Goal: Task Accomplishment & Management: Complete application form

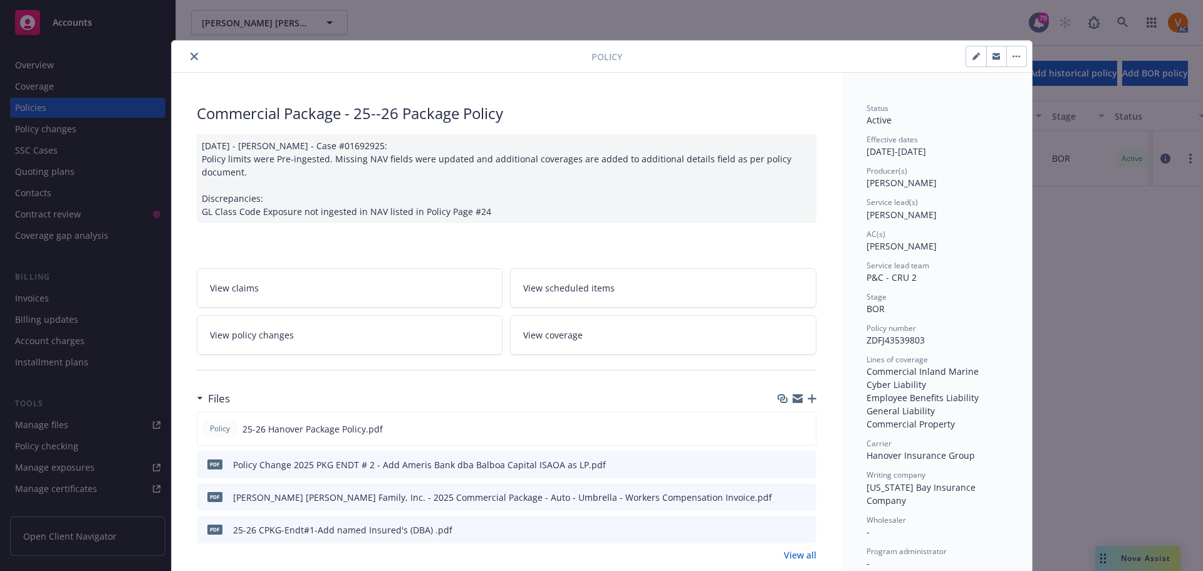
scroll to position [38, 0]
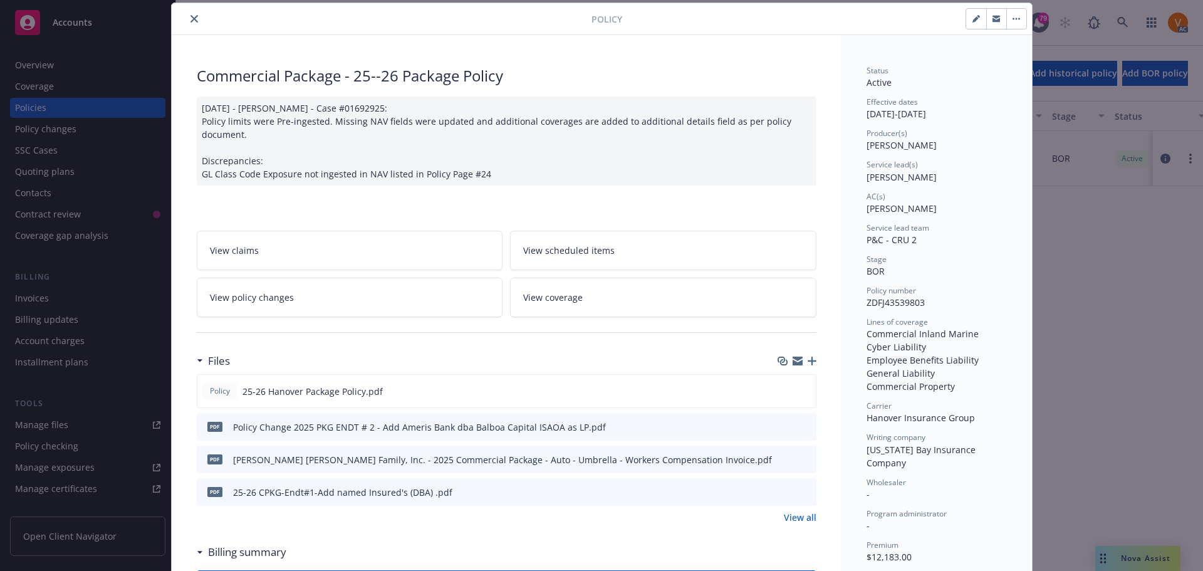
click at [1098, 529] on div "Policy Commercial Package - 25--26 Package Policy [DATE] - [PERSON_NAME] - Case…" at bounding box center [601, 285] width 1203 height 571
click at [190, 15] on icon "close" at bounding box center [194, 19] width 8 height 8
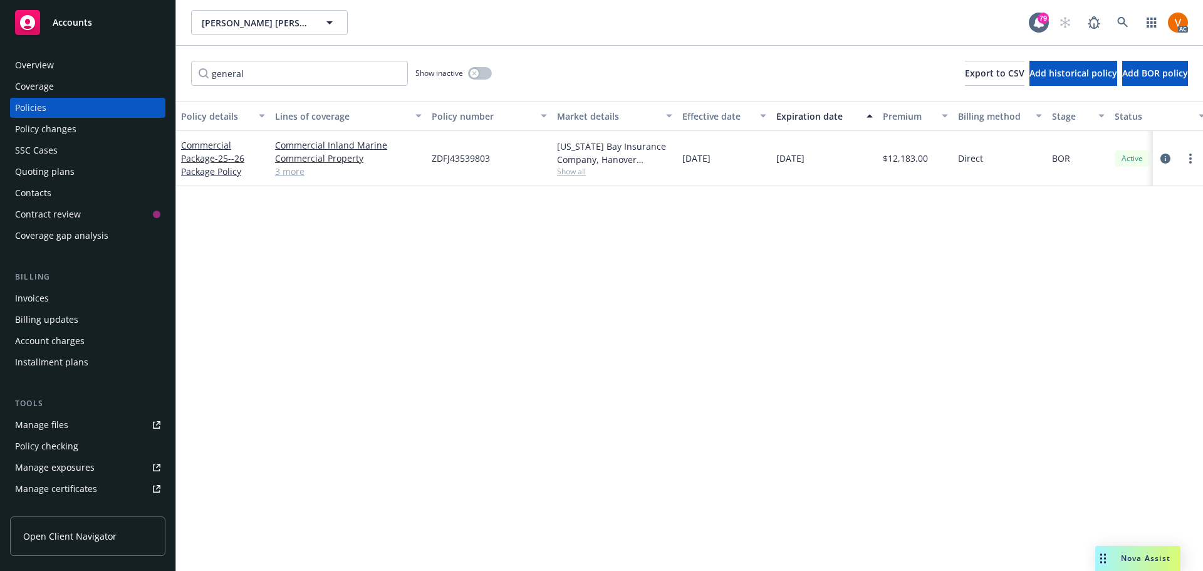
click at [1150, 554] on span "Nova Assist" at bounding box center [1145, 558] width 49 height 11
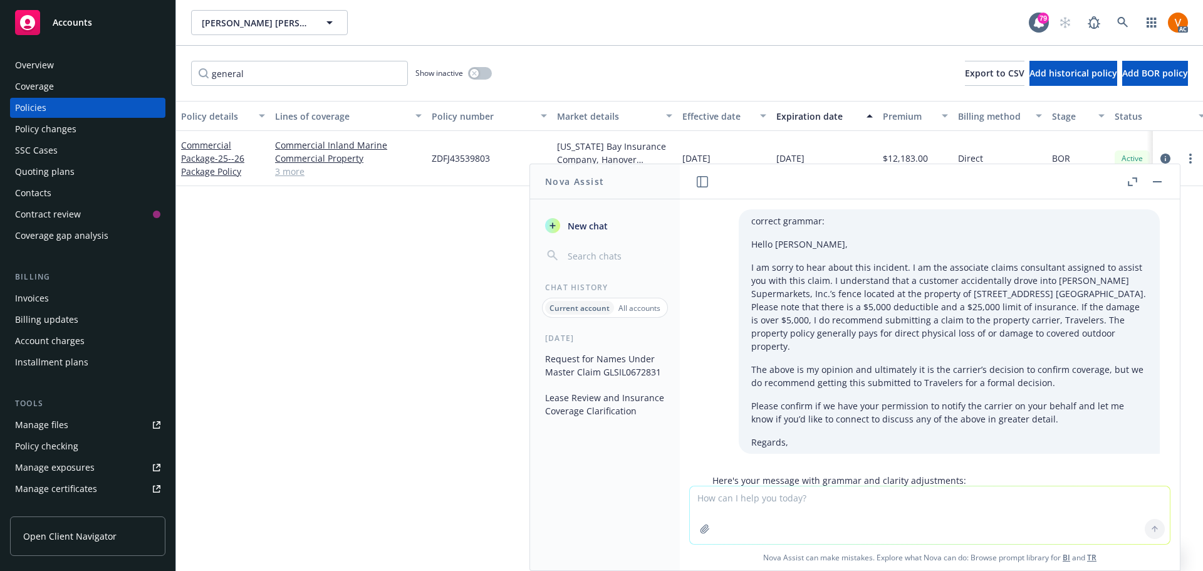
click at [833, 504] on textarea at bounding box center [930, 515] width 480 height 58
paste textarea "Hello [PERSON_NAME], I am the associate claims consultant assigned to assist yo…"
type textarea "correct grammar: Hello [PERSON_NAME], I am the associate claims consultant assi…"
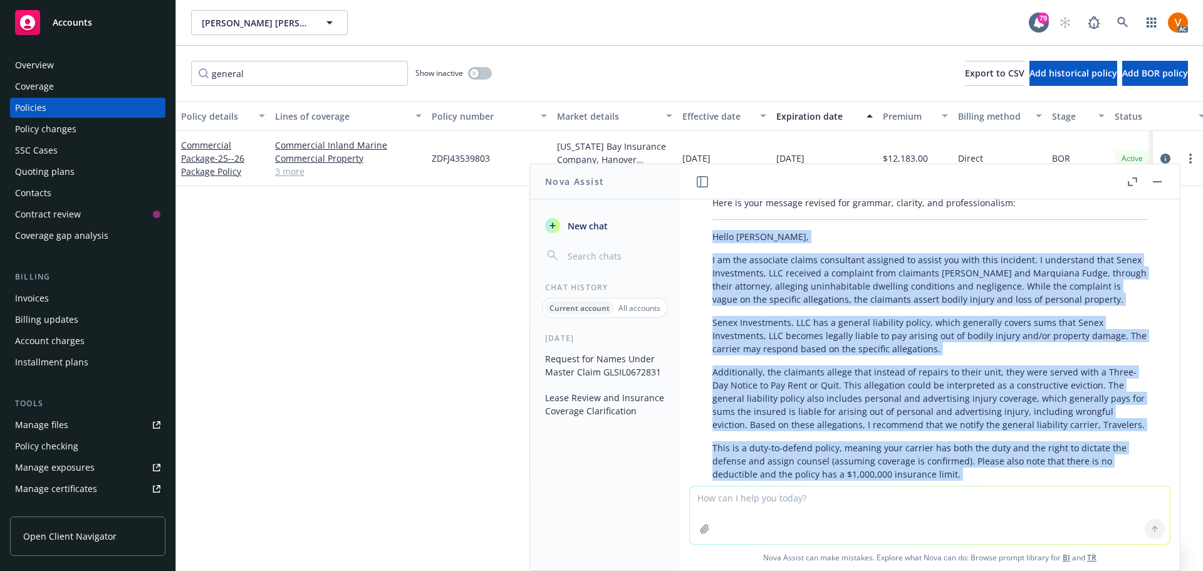
scroll to position [931, 0]
drag, startPoint x: 893, startPoint y: 464, endPoint x: 704, endPoint y: 239, distance: 294.4
click at [704, 239] on div "Here is your message revised for grammar, clarity, and professionalism: Hello […" at bounding box center [930, 387] width 460 height 390
copy div "Hello [PERSON_NAME], I am the associate claims consultant assigned to assist yo…"
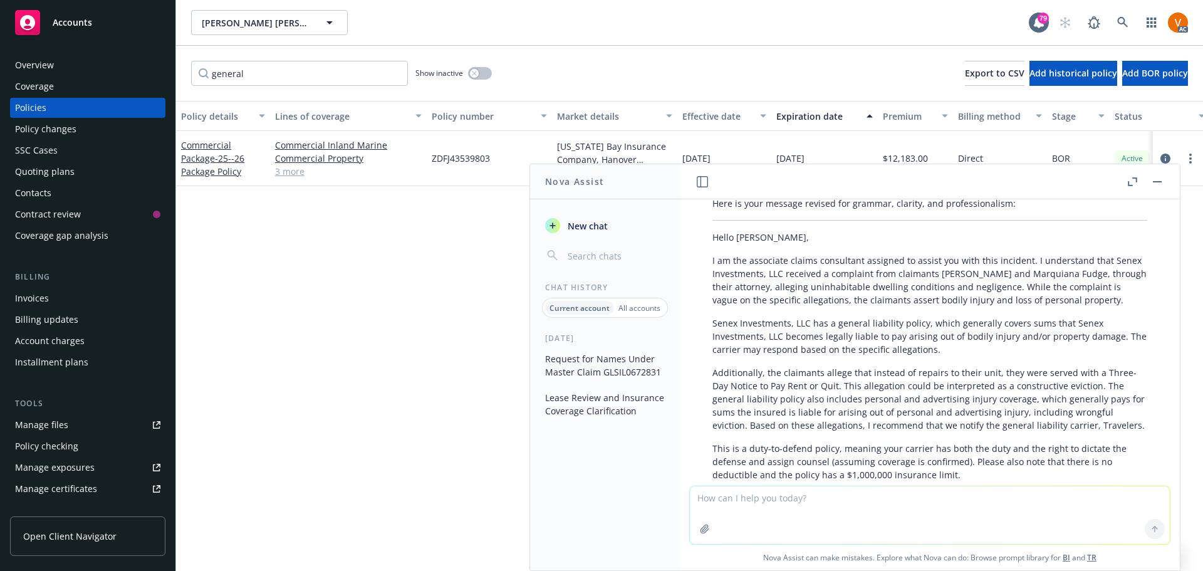
click at [813, 514] on textarea at bounding box center [930, 515] width 480 height 58
click at [930, 504] on textarea "write a out of office email from 9/" at bounding box center [930, 514] width 480 height 59
type textarea "write a out of office email from [DATE]-[DATE]"
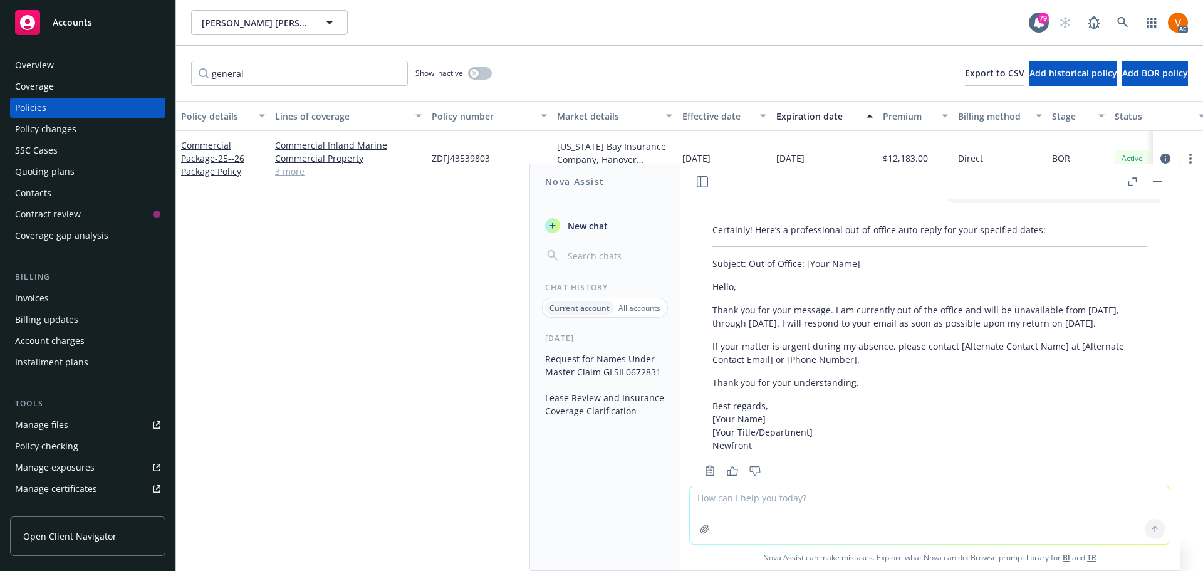
scroll to position [1371, 0]
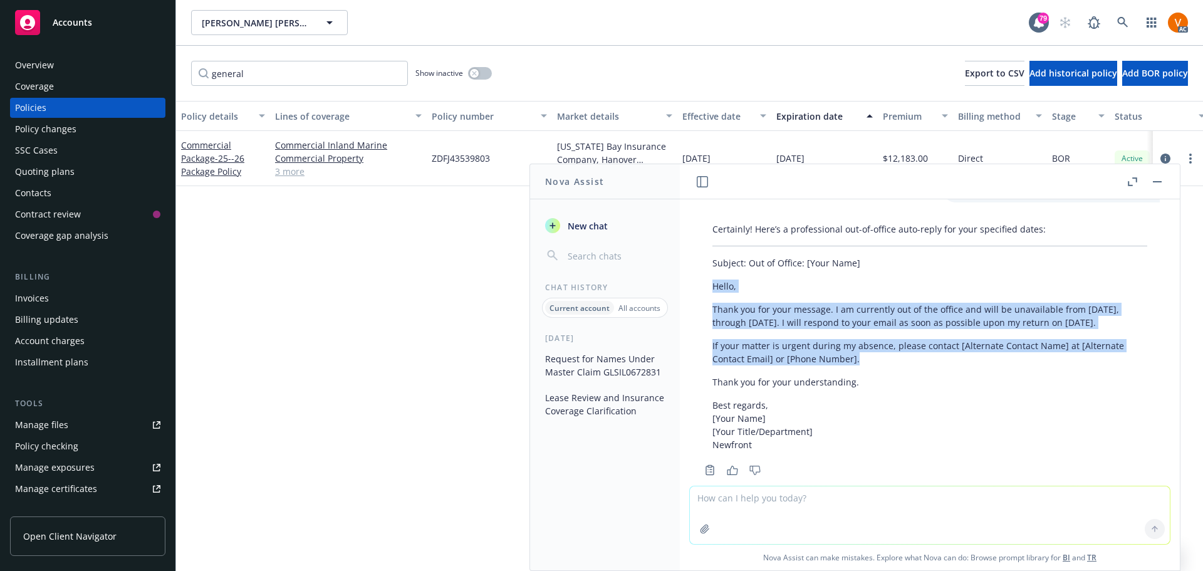
drag, startPoint x: 859, startPoint y: 348, endPoint x: 710, endPoint y: 259, distance: 173.3
click at [710, 259] on div "Certainly! Here’s a professional out-of-office auto-reply for your specified da…" at bounding box center [930, 336] width 460 height 239
copy div "Hello, Thank you for your message. I am currently out of the office and will be…"
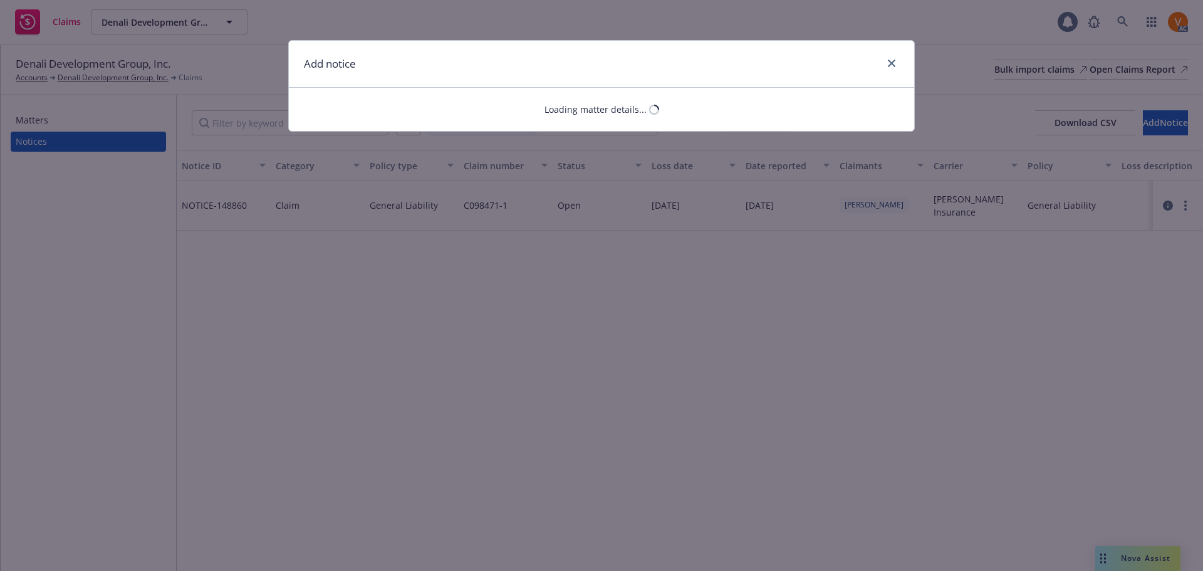
select select "GENERAL_LIABILITY"
select select "open"
select select "CLAIM"
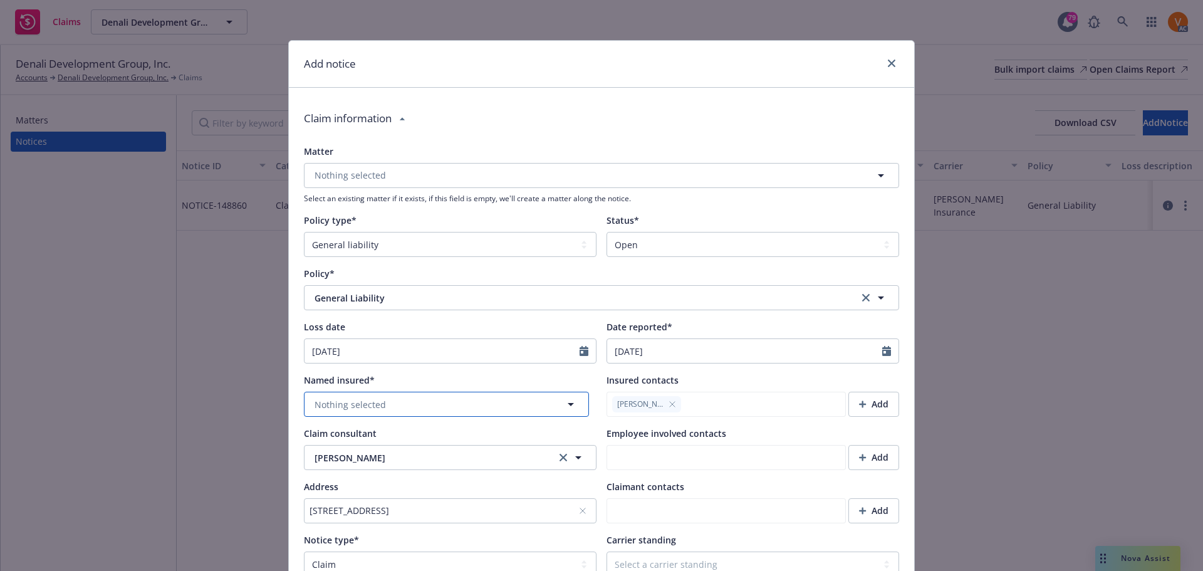
click at [434, 392] on button "Nothing selected" at bounding box center [446, 404] width 285 height 25
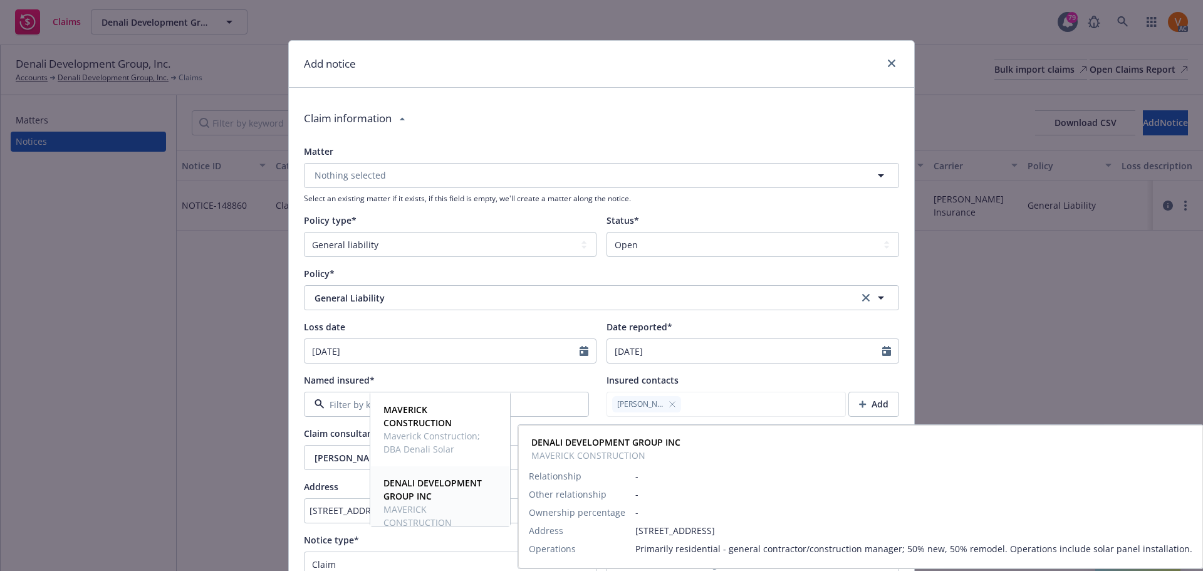
click at [434, 494] on span "DENALI DEVELOPMENT GROUP INC" at bounding box center [438, 489] width 111 height 26
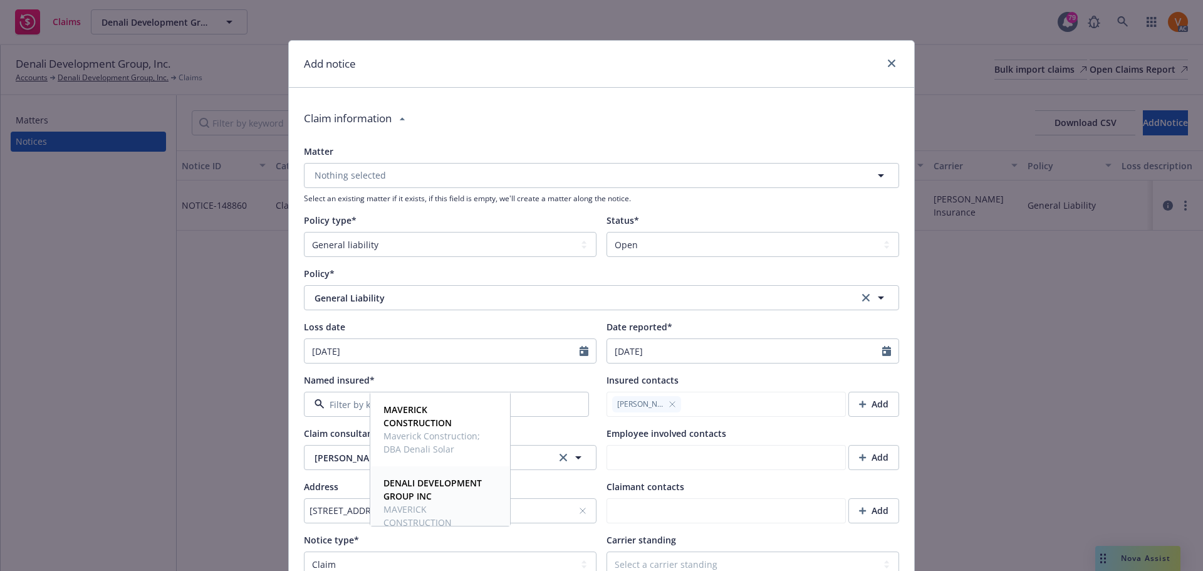
type textarea "x"
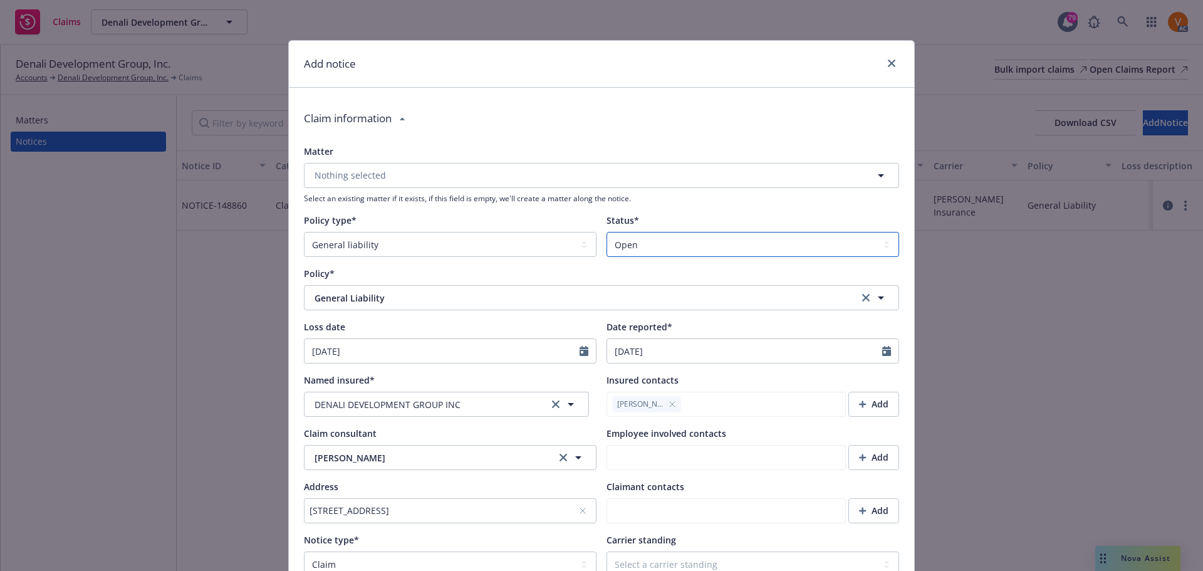
click at [654, 232] on select "Select a status Closed Open" at bounding box center [752, 244] width 293 height 25
select select "closed"
click at [606, 232] on select "Select a status Closed Open" at bounding box center [752, 244] width 293 height 25
type textarea "x"
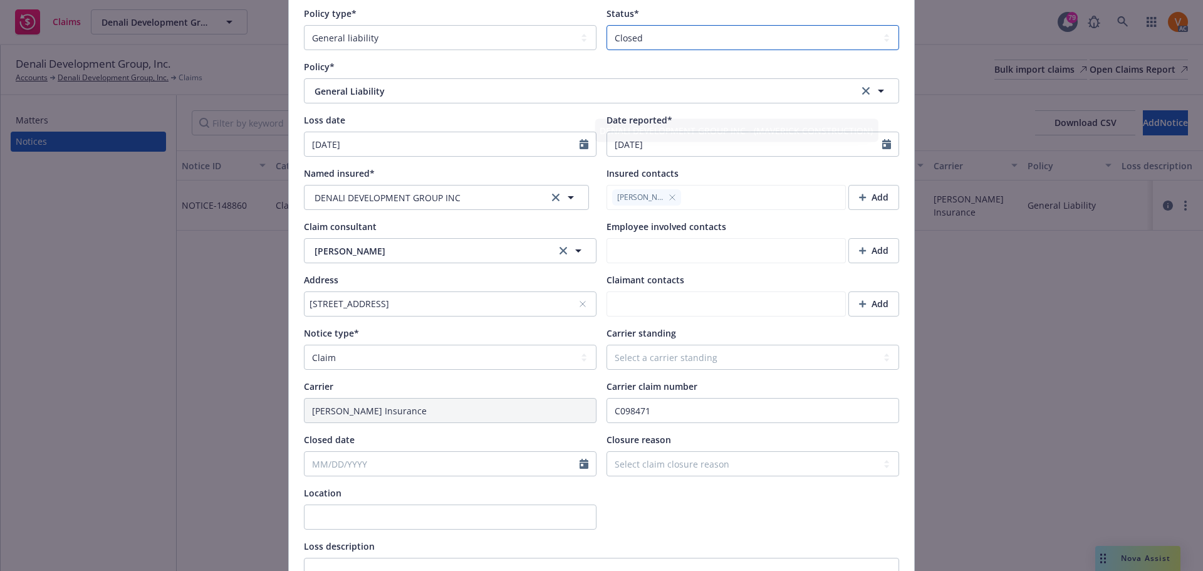
scroll to position [251, 0]
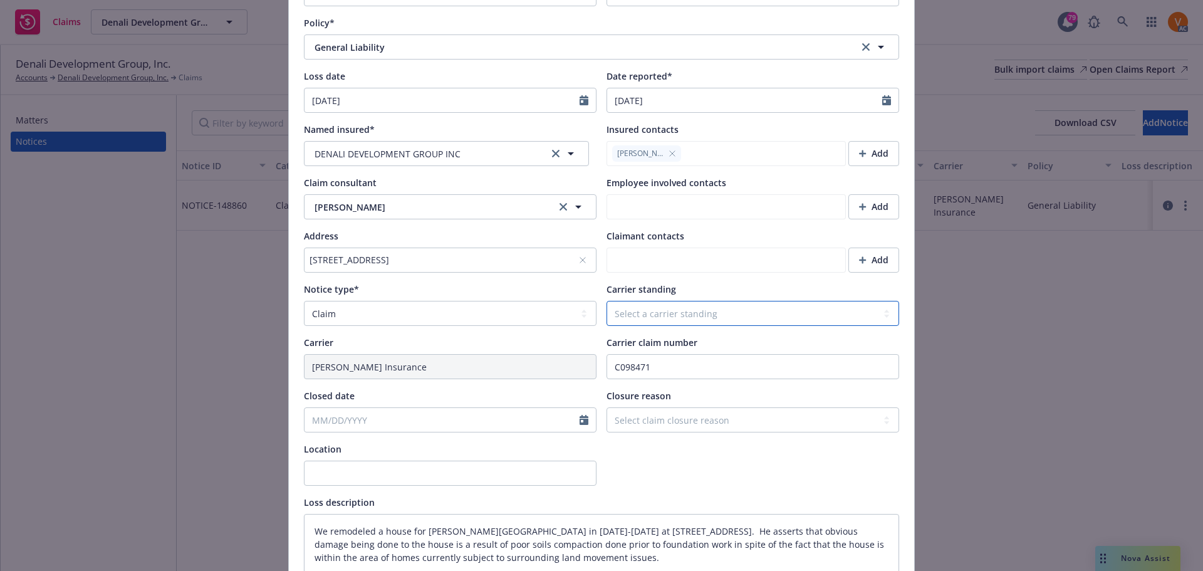
click at [645, 301] on select "Select a carrier standing Closed Not submitted Open Reopened Subrogated Withdra…" at bounding box center [752, 313] width 293 height 25
select select "CLOSED"
click at [606, 301] on select "Select a carrier standing Closed Not submitted Open Reopened Subrogated Withdra…" at bounding box center [752, 313] width 293 height 25
type textarea "x"
click at [643, 407] on select "Select claim closure reason Administrative closure Closed Closed no liability f…" at bounding box center [752, 419] width 293 height 25
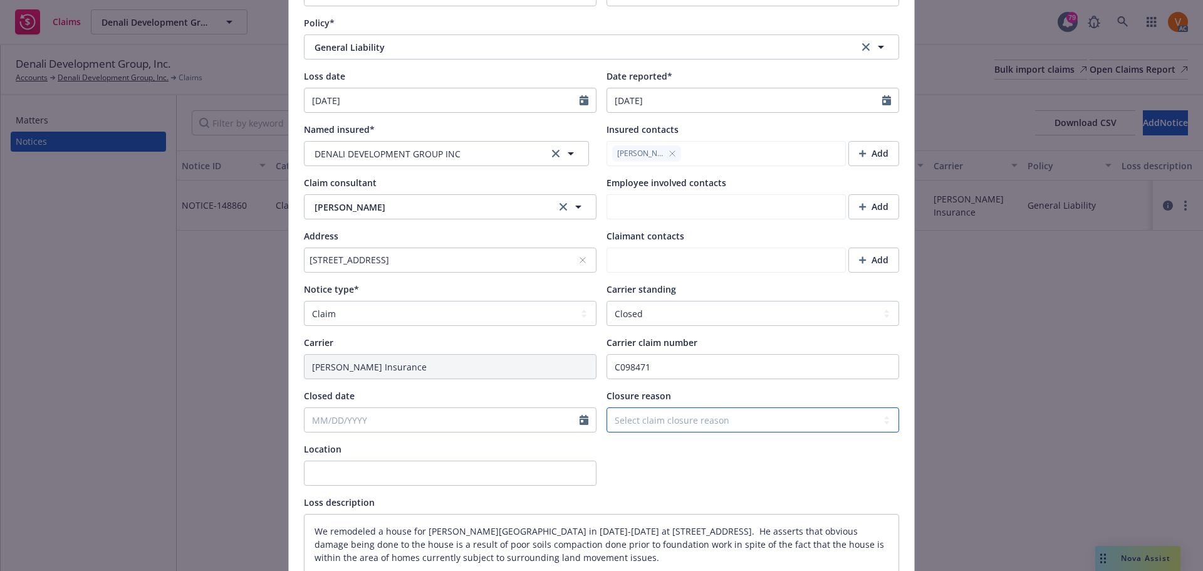
select select "denied"
click at [606, 407] on select "Select claim closure reason Administrative closure Closed Closed no liability f…" at bounding box center [752, 419] width 293 height 25
type textarea "x"
click at [343, 408] on input "Closed date" at bounding box center [441, 420] width 275 height 24
select select "9"
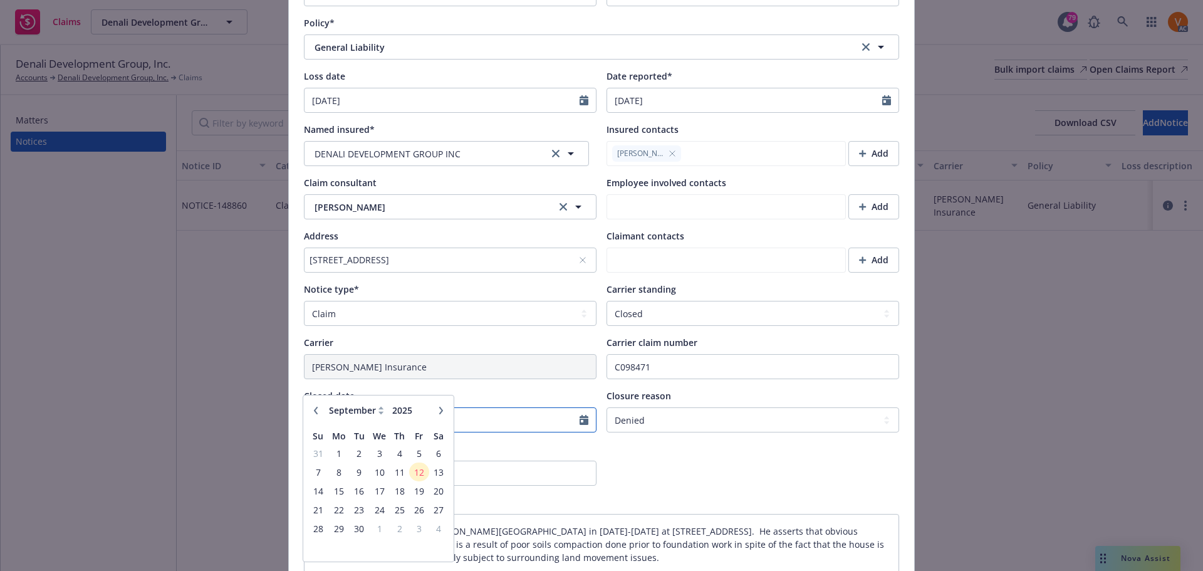
type input "12/10/2024"
click at [706, 442] on div at bounding box center [752, 463] width 293 height 43
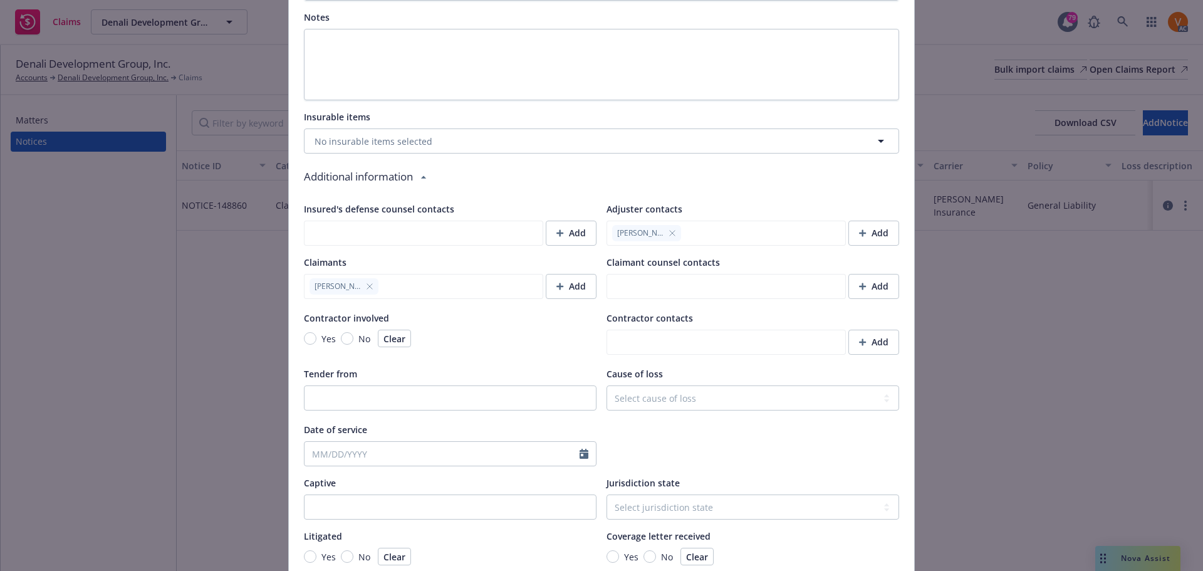
scroll to position [964, 0]
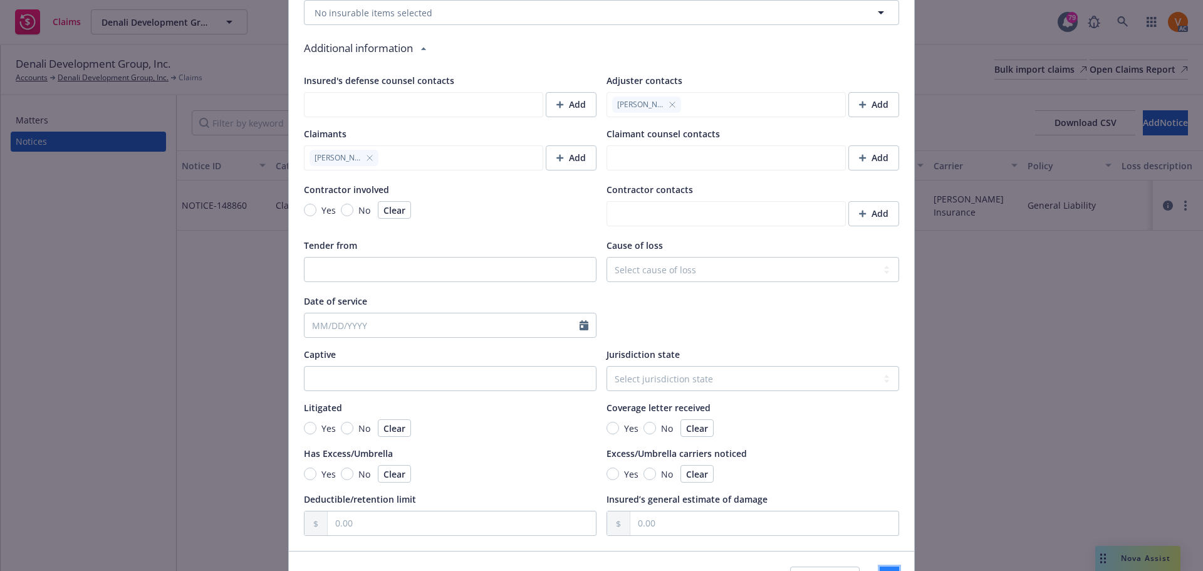
click at [880, 566] on button "Save" at bounding box center [889, 578] width 19 height 25
type textarea "x"
